Goal: Task Accomplishment & Management: Manage account settings

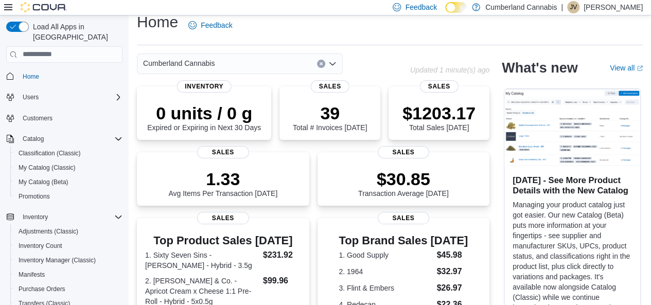
scroll to position [6, 0]
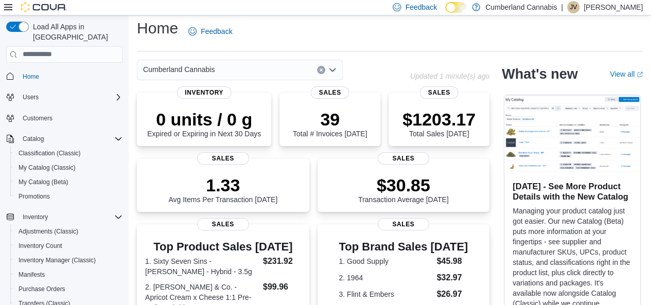
click at [609, 7] on p "Justin Valvasori" at bounding box center [613, 7] width 59 height 12
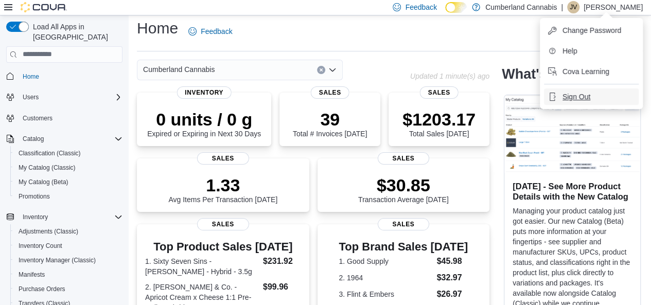
click at [577, 103] on button "Sign Out" at bounding box center [591, 97] width 95 height 16
